Goal: Task Accomplishment & Management: Use online tool/utility

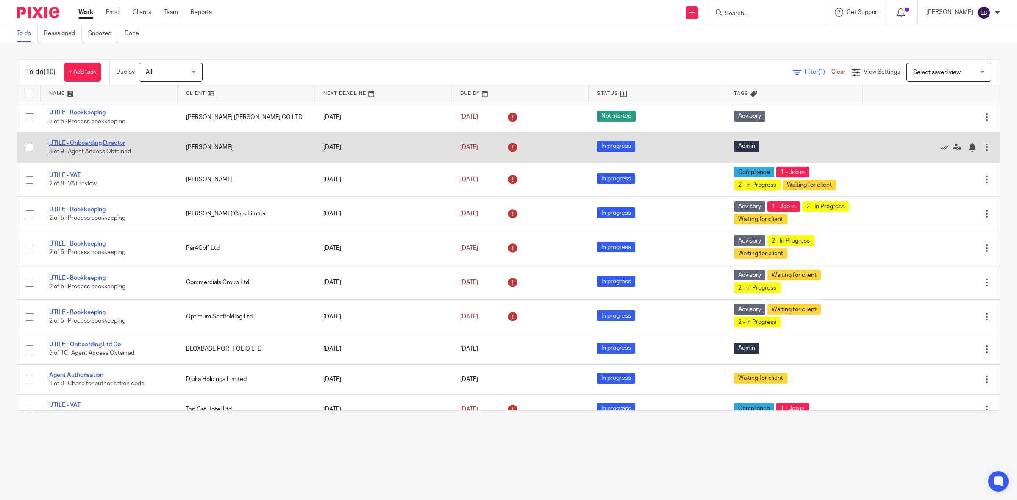
click at [116, 143] on link "UTILE - Onboarding Director" at bounding box center [87, 143] width 76 height 6
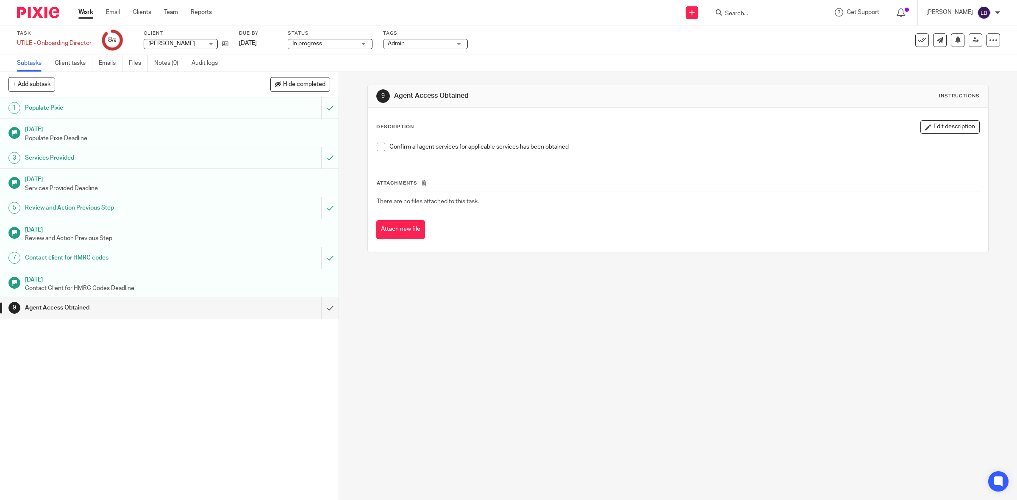
click at [85, 11] on link "Work" at bounding box center [85, 12] width 15 height 8
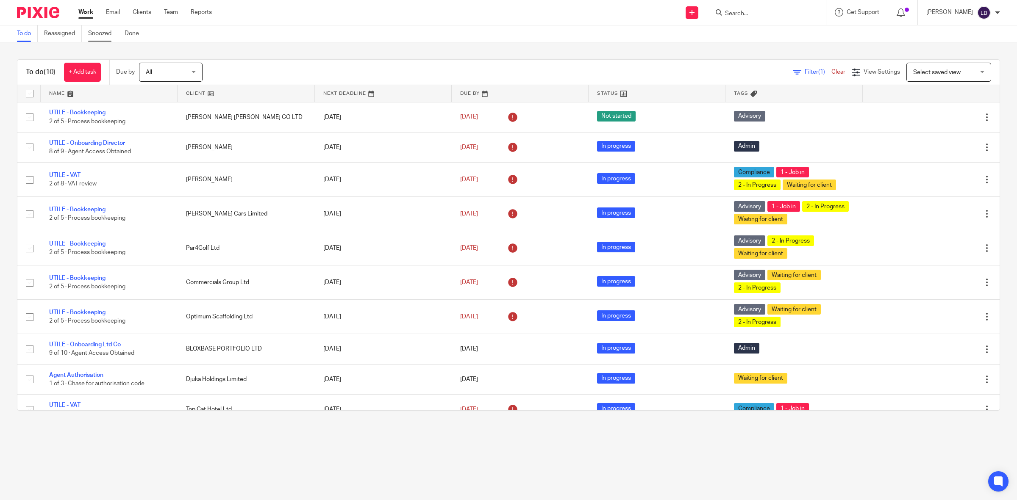
click at [99, 31] on link "Snoozed" at bounding box center [103, 33] width 30 height 17
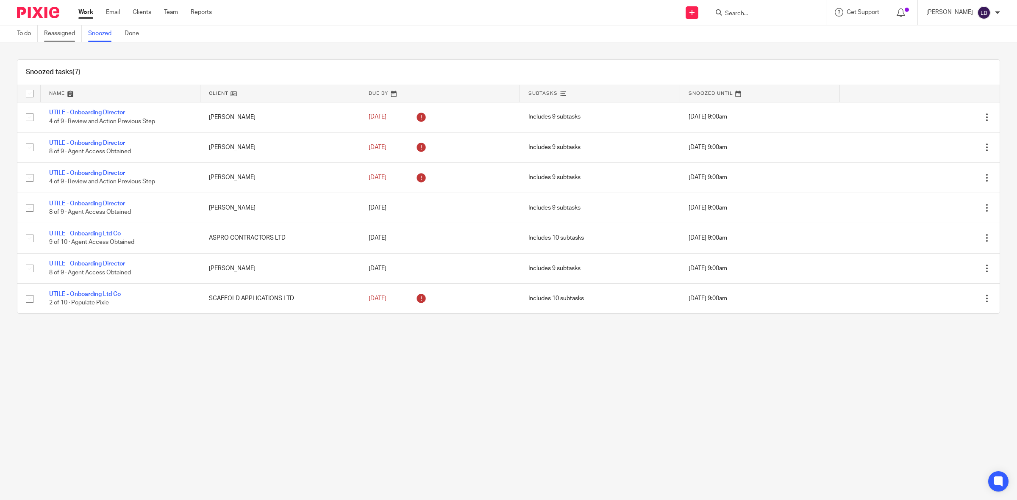
click at [62, 33] on link "Reassigned" at bounding box center [63, 33] width 38 height 17
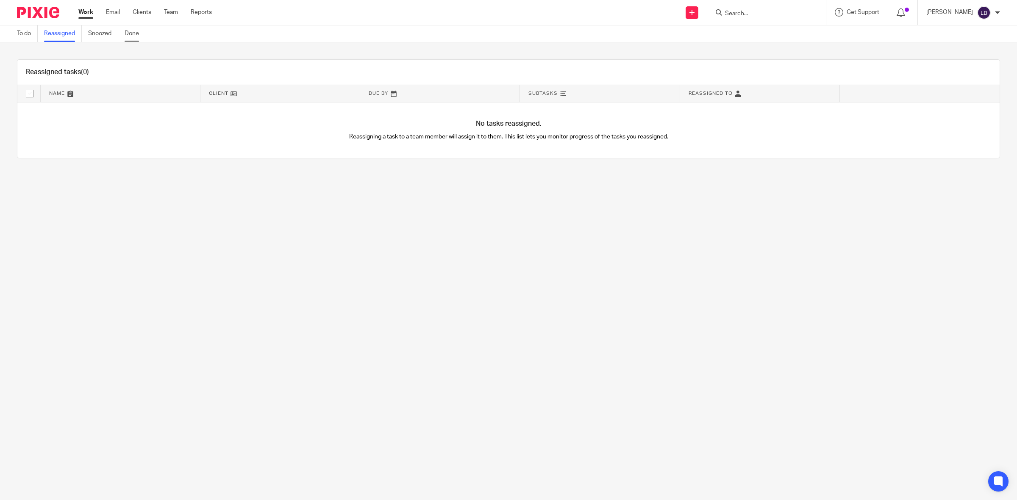
click at [135, 35] on link "Done" at bounding box center [135, 33] width 21 height 17
click at [19, 31] on link "To do" at bounding box center [27, 33] width 21 height 17
